Goal: Obtain resource: Download file/media

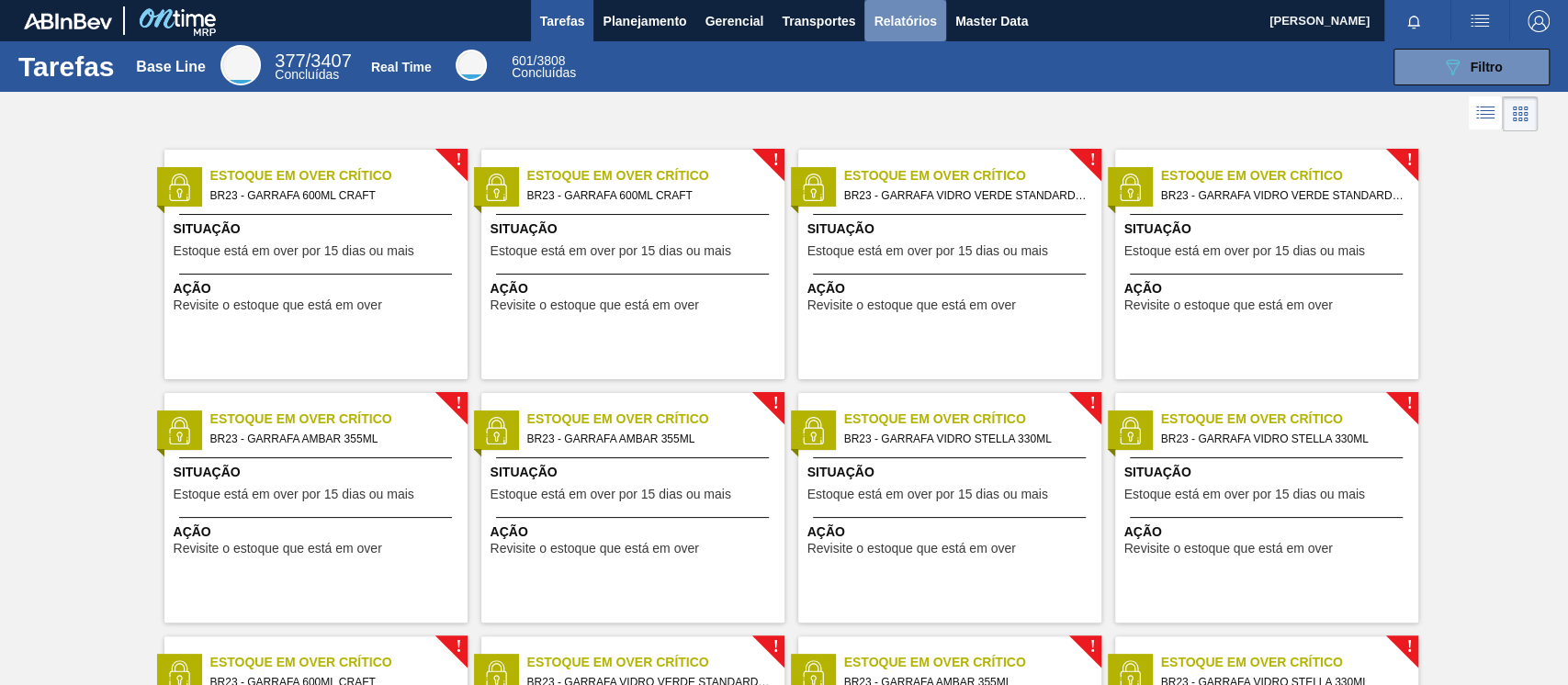
click at [895, 10] on span "Relatórios" at bounding box center [905, 21] width 62 height 22
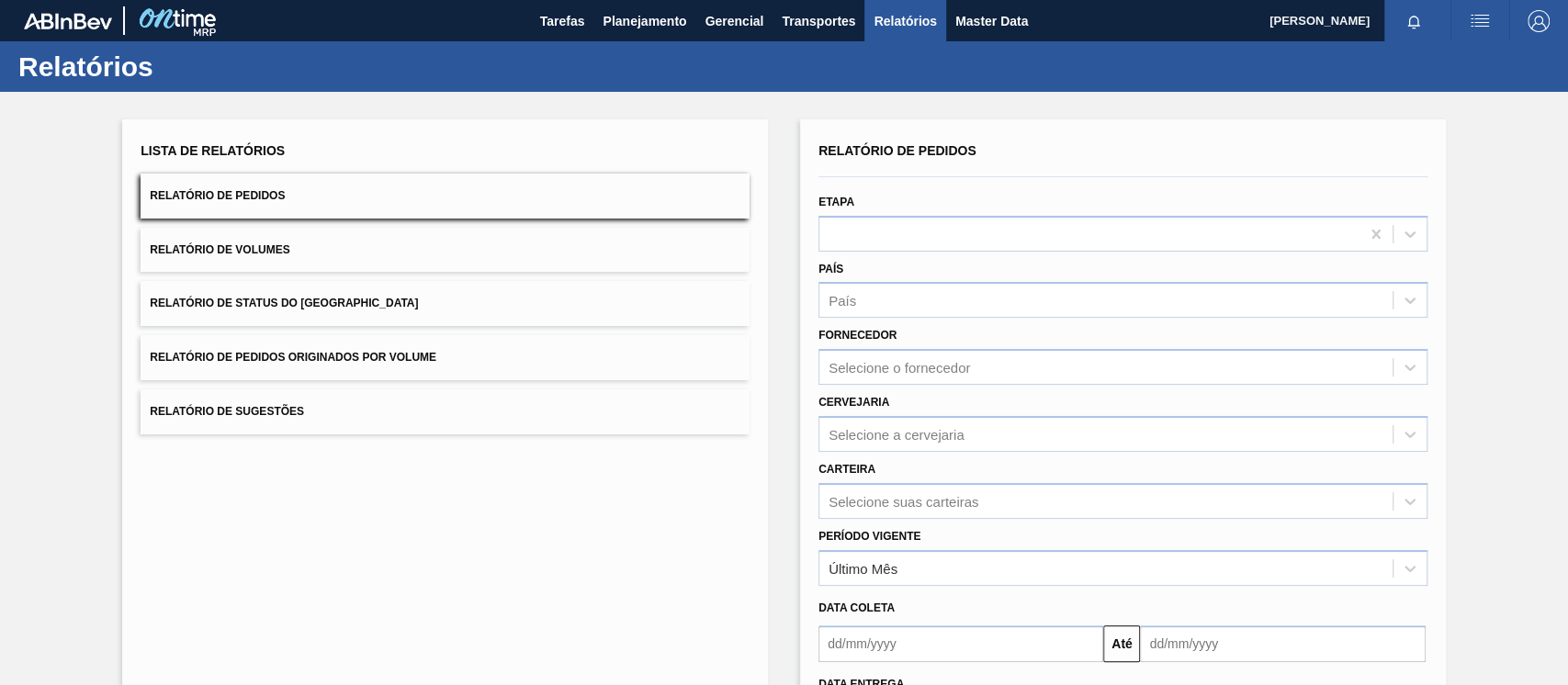
click at [426, 356] on span "Relatório de Pedidos Originados por Volume" at bounding box center [293, 357] width 286 height 13
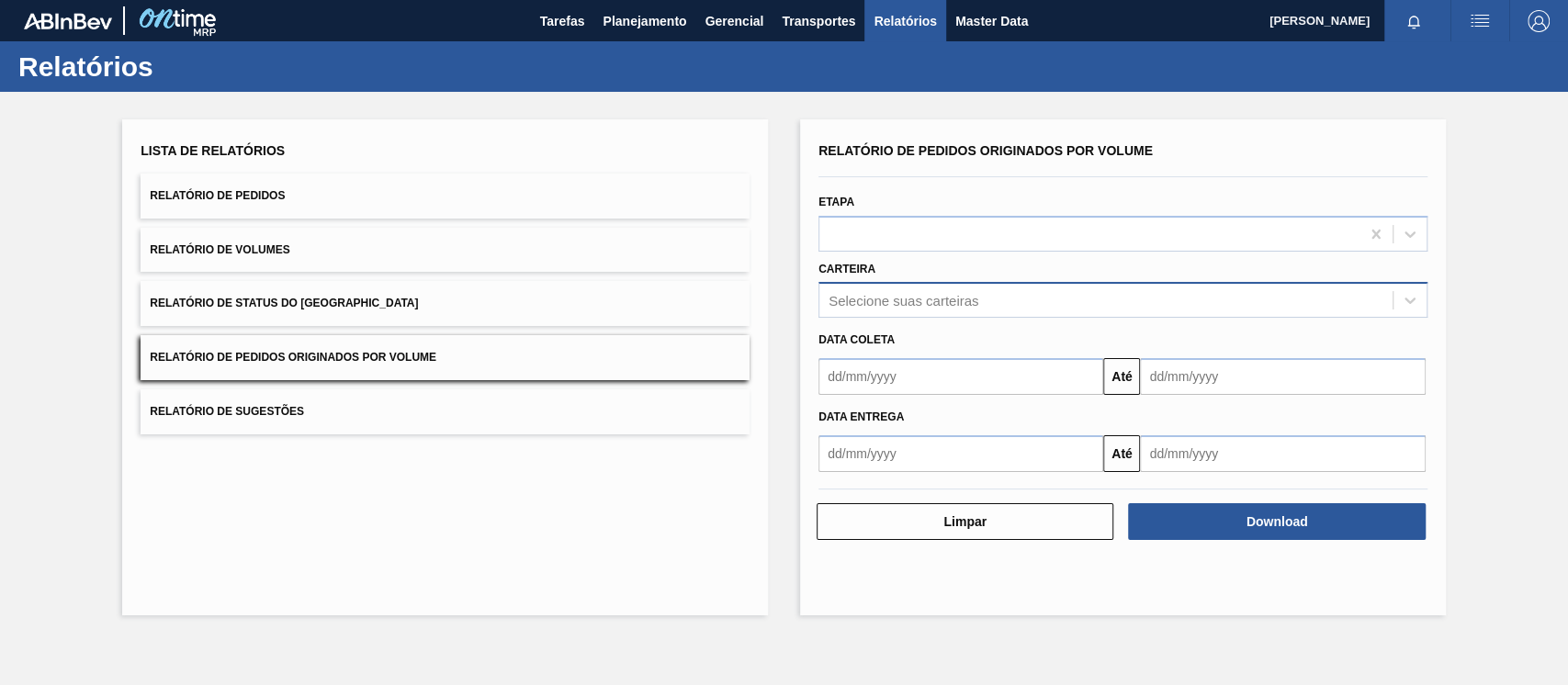
click at [904, 310] on div "Selecione suas carteiras" at bounding box center [1106, 300] width 573 height 27
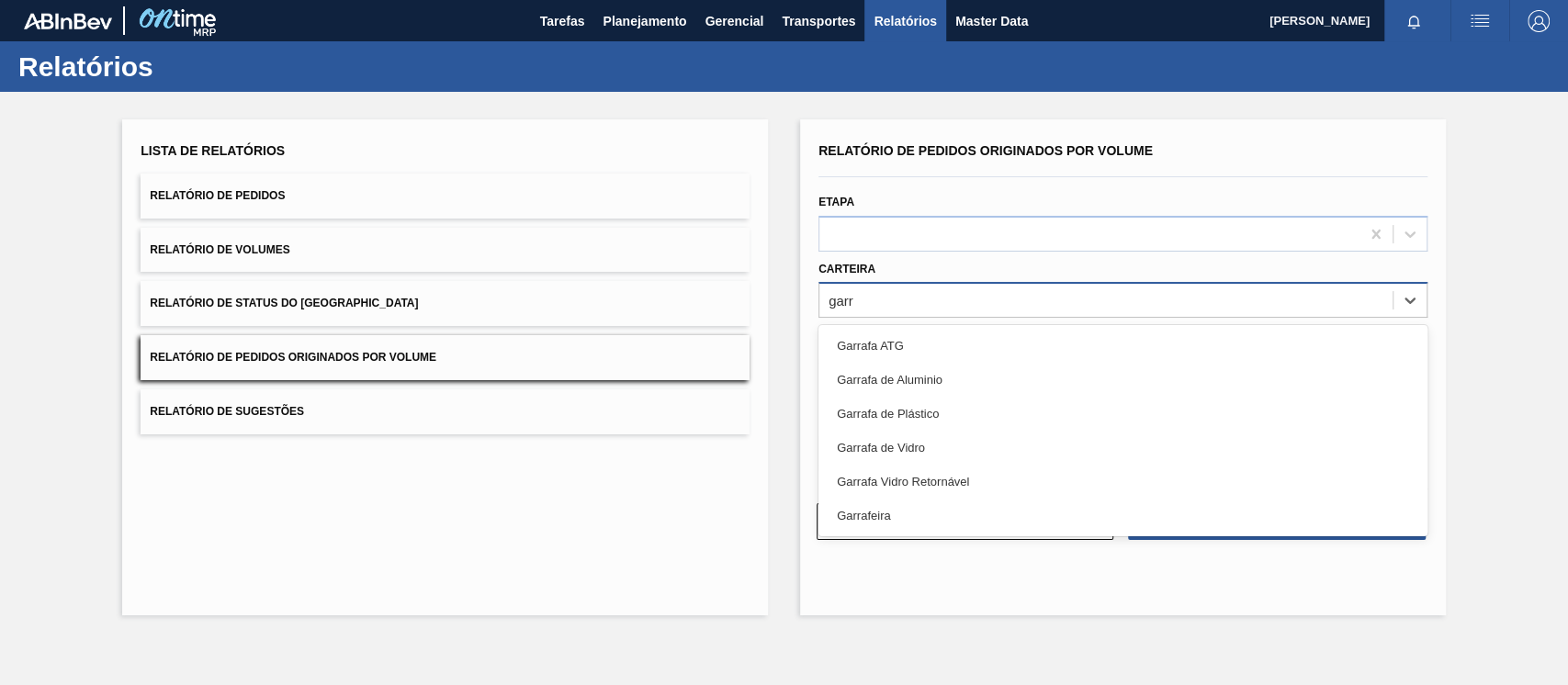
type input "garra"
click at [930, 435] on div "Garrafa de Vidro" at bounding box center [1123, 447] width 609 height 34
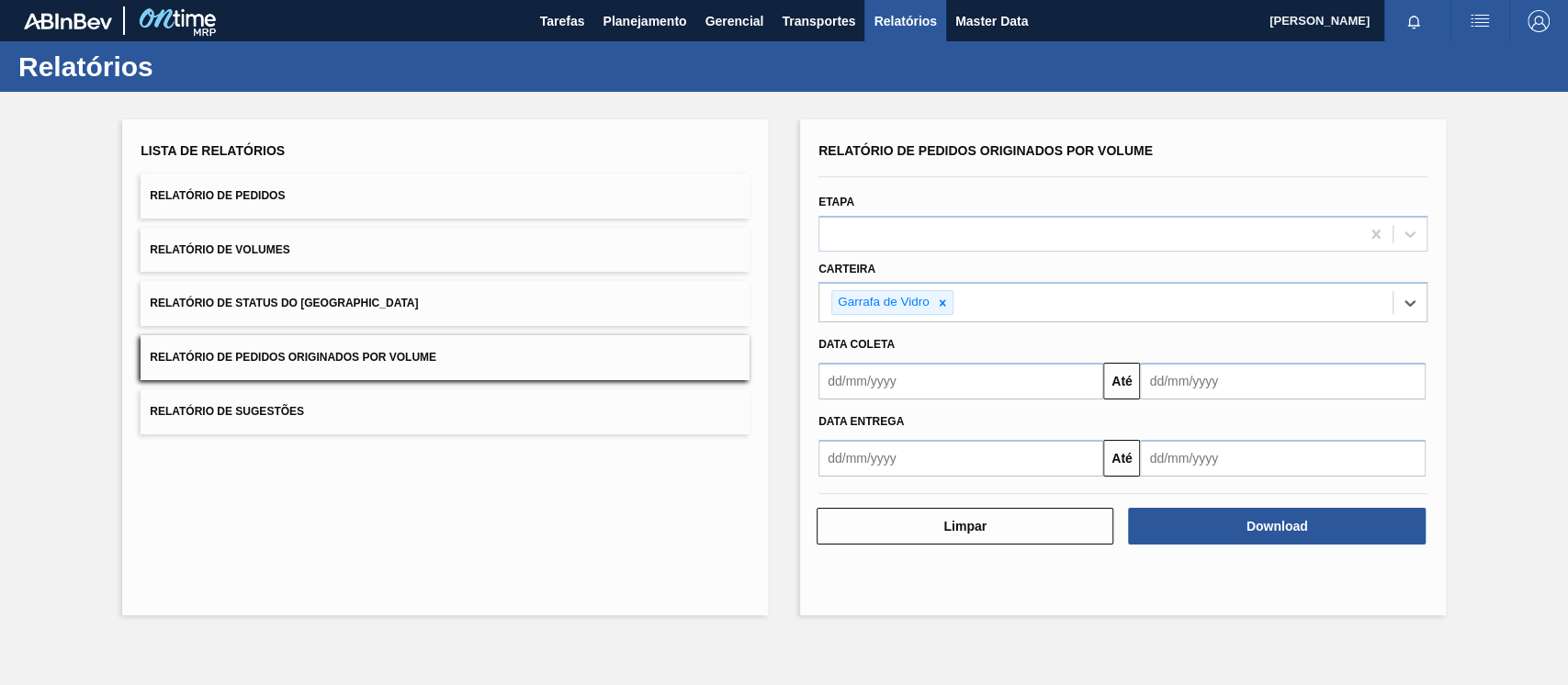
click at [950, 377] on input "text" at bounding box center [961, 381] width 285 height 37
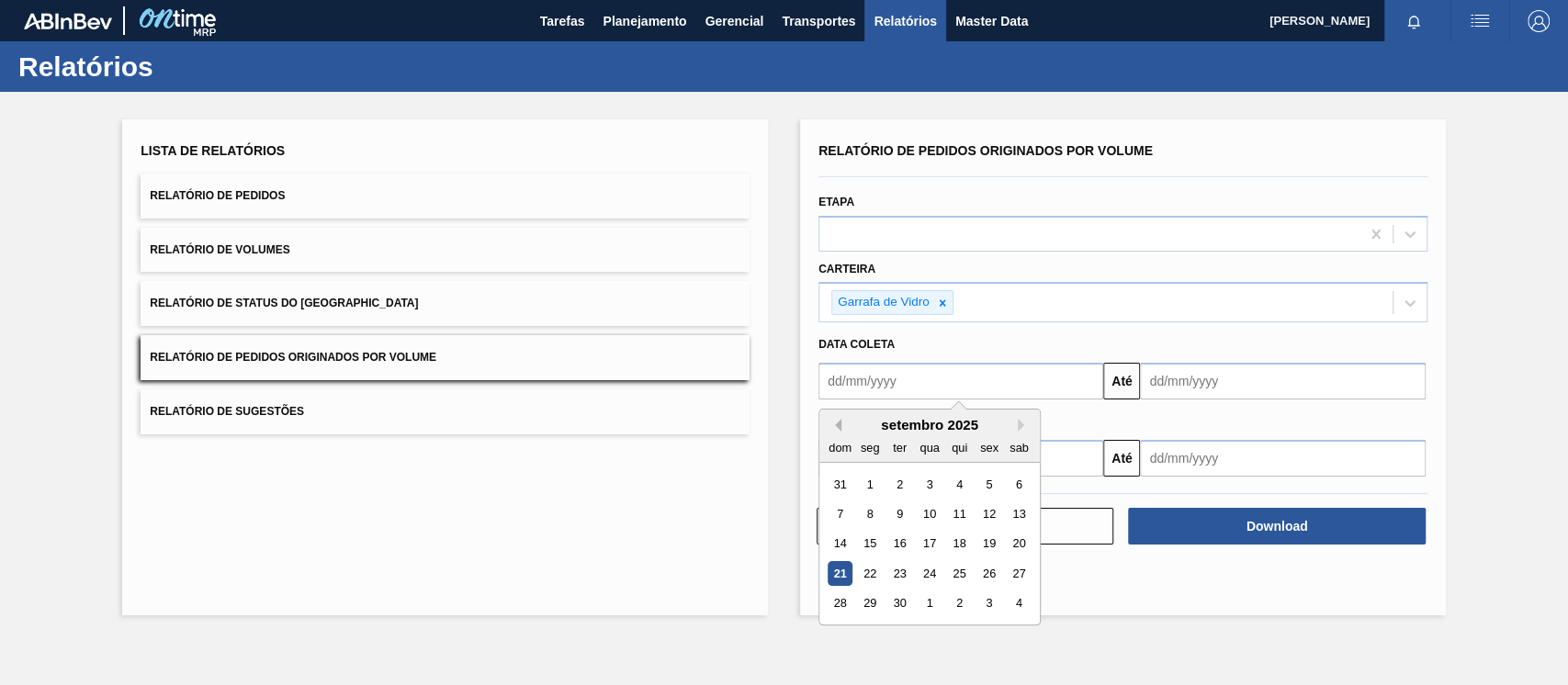
click at [839, 426] on button "Previous Month" at bounding box center [835, 425] width 13 height 13
click at [985, 489] on div "1" at bounding box center [989, 484] width 25 height 25
type input "[DATE]"
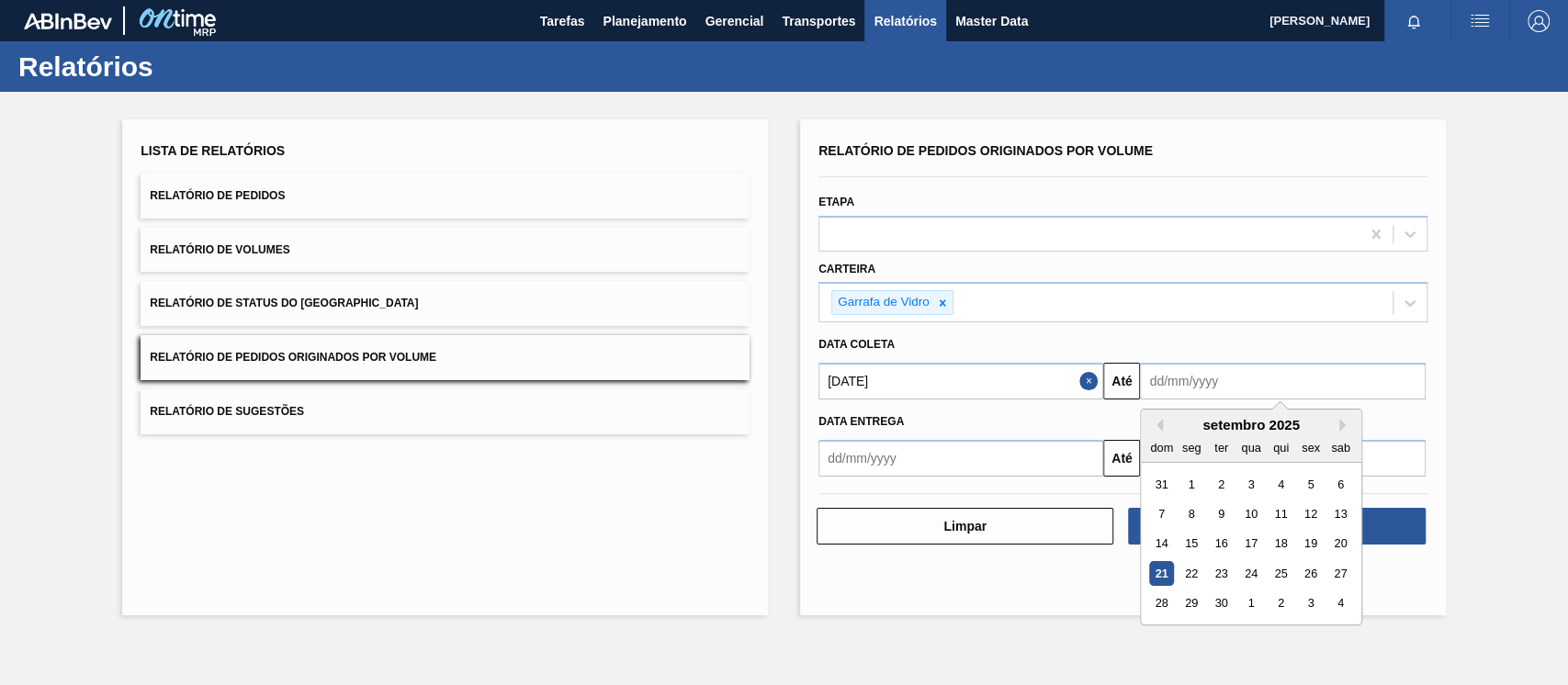
click at [1192, 379] on input "text" at bounding box center [1282, 381] width 285 height 37
click at [1199, 430] on div "setembro 2025" at bounding box center [1251, 425] width 220 height 16
click at [1341, 429] on button "Next Month" at bounding box center [1346, 425] width 13 height 13
click at [1256, 483] on div "1" at bounding box center [1252, 484] width 25 height 25
type input "[DATE]"
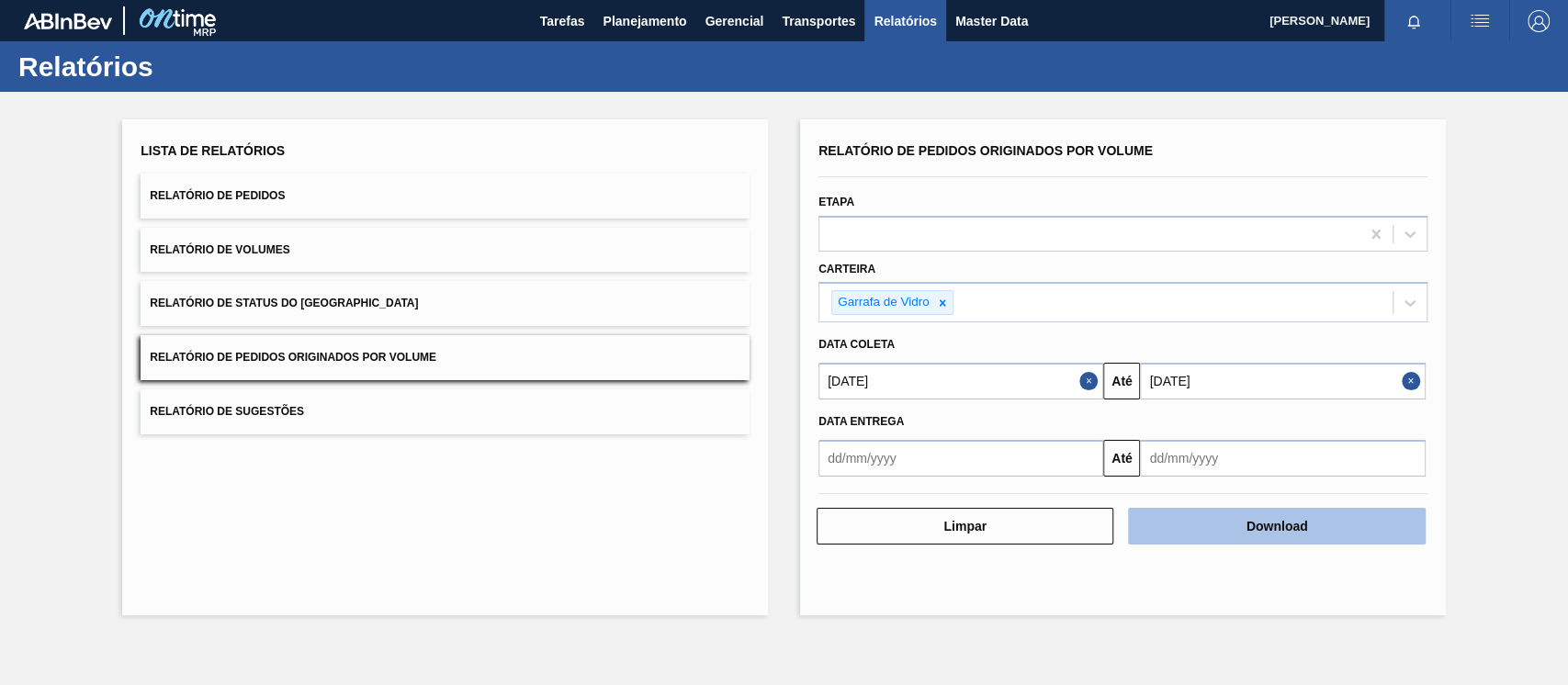
click at [1265, 533] on button "Download" at bounding box center [1276, 526] width 297 height 37
